Goal: Task Accomplishment & Management: Manage account settings

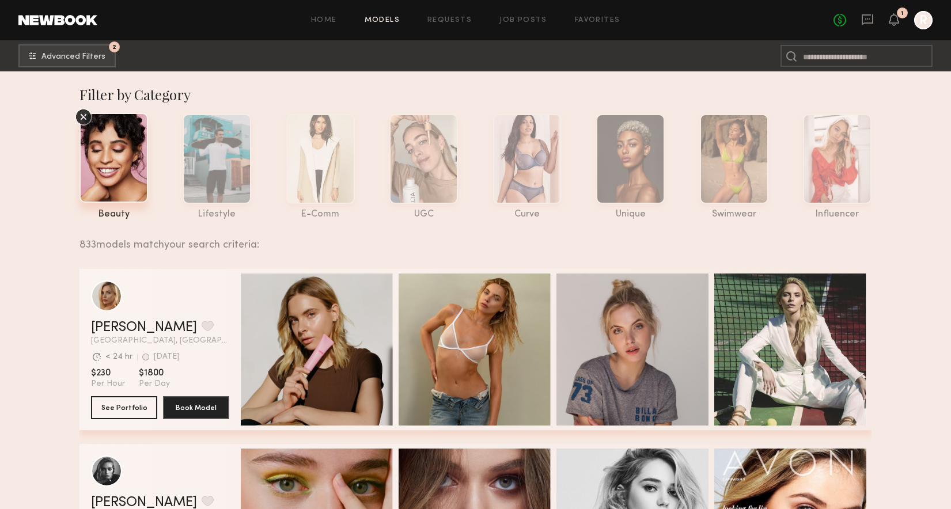
click at [915, 28] on icon "R" at bounding box center [923, 20] width 18 height 18
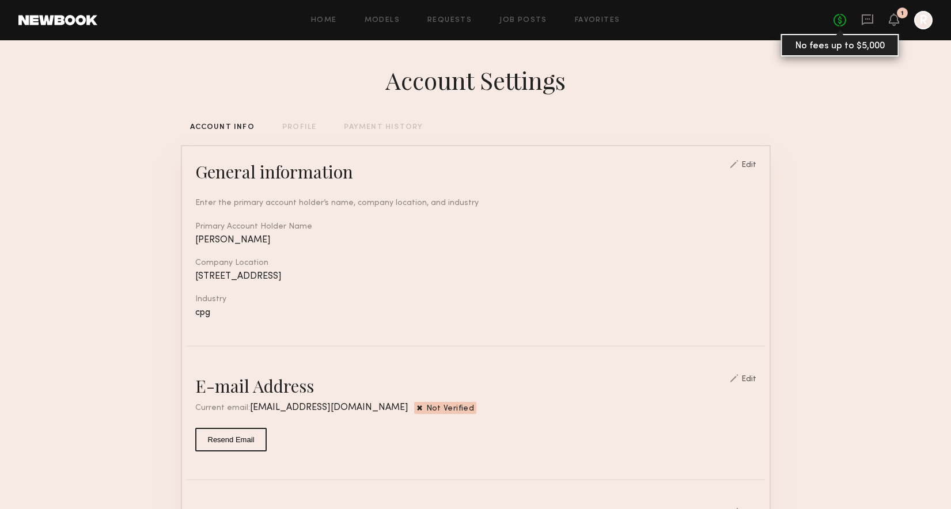
click at [839, 21] on link "No fees up to $5,000" at bounding box center [839, 20] width 13 height 13
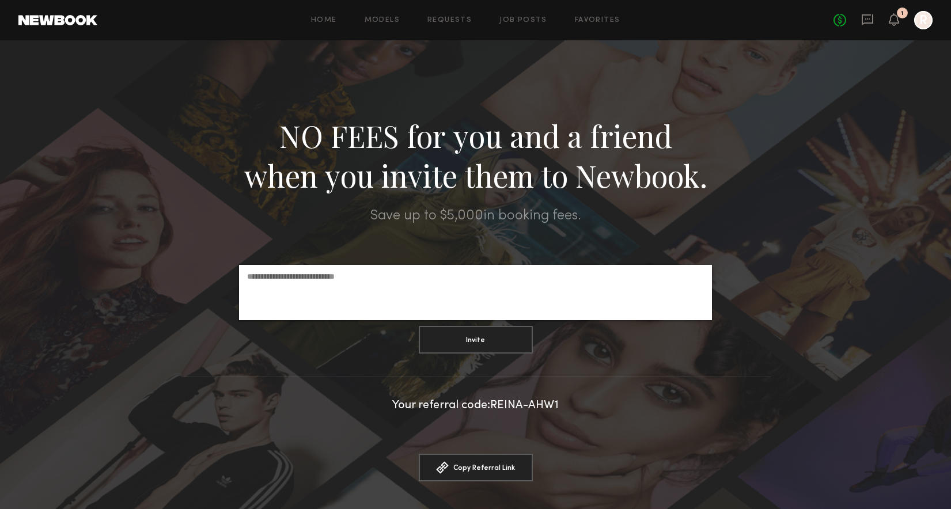
click at [917, 23] on div at bounding box center [923, 20] width 18 height 18
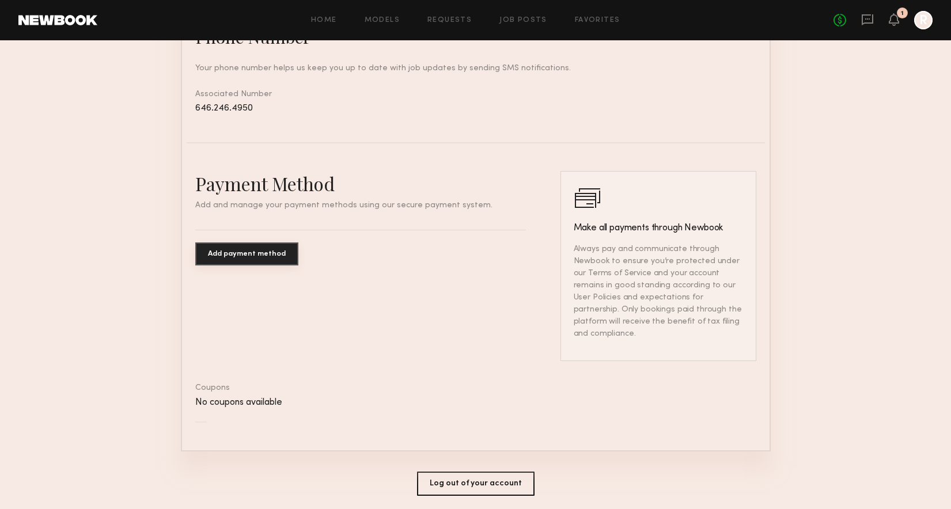
scroll to position [592, 0]
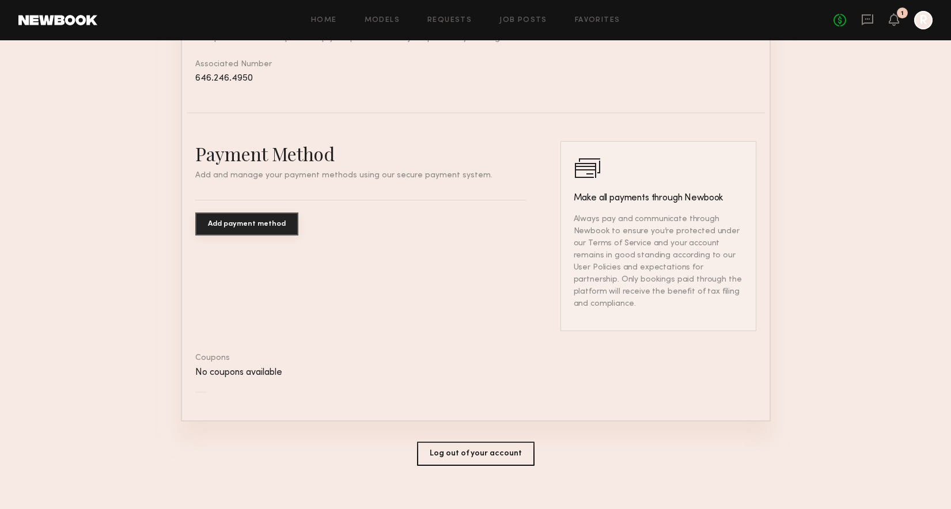
click at [240, 225] on button "Add payment method" at bounding box center [246, 223] width 103 height 23
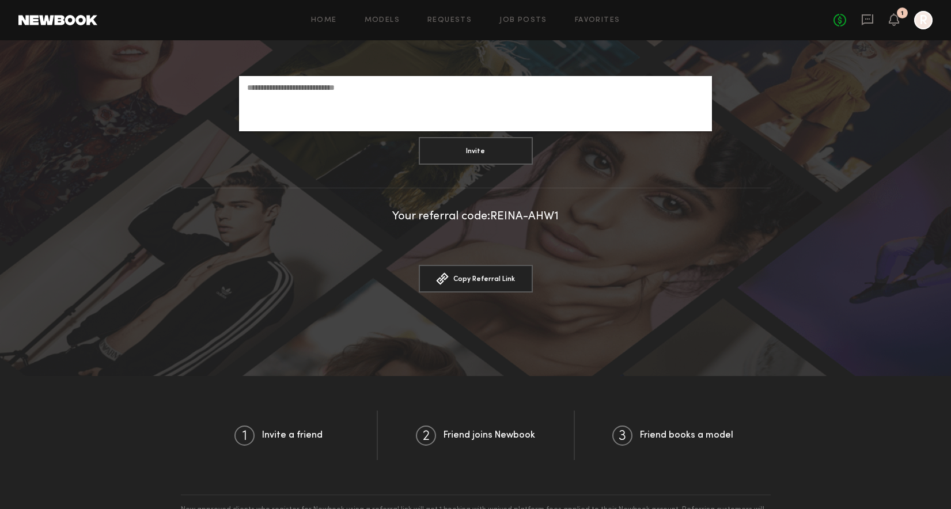
scroll to position [275, 0]
